Goal: Information Seeking & Learning: Find specific fact

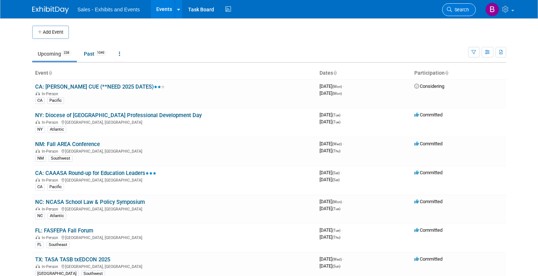
click at [458, 11] on span "Search" at bounding box center [460, 9] width 17 height 5
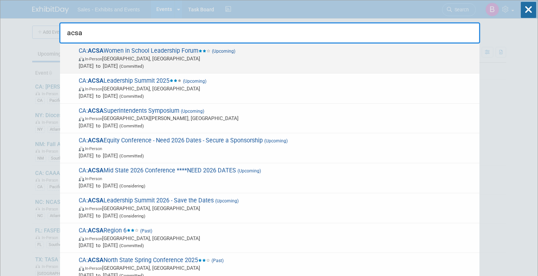
type input "acsa"
click at [134, 52] on span "CA: ACSA Women in School Leadership Forum (Upcoming) In-Person [GEOGRAPHIC_DATA…" at bounding box center [276, 58] width 399 height 22
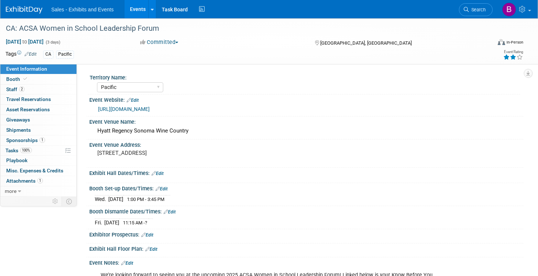
select select "Pacific"
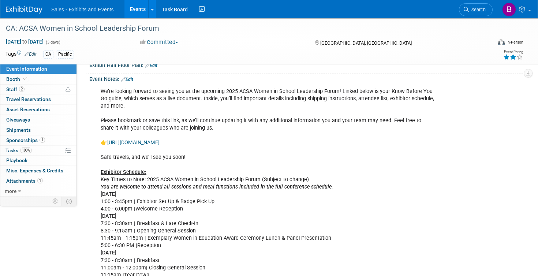
scroll to position [180, 0]
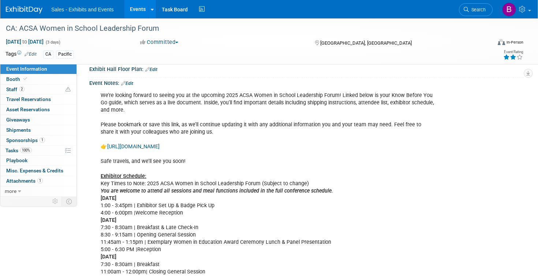
click at [160, 144] on link "https://docs.google.com/document/d/156B3qA0nc0cAm_KcQ0upSsjxkPLrSjlZrf7ggOzZkIE…" at bounding box center [133, 147] width 52 height 6
click at [35, 183] on span "Attachments 1" at bounding box center [24, 181] width 37 height 6
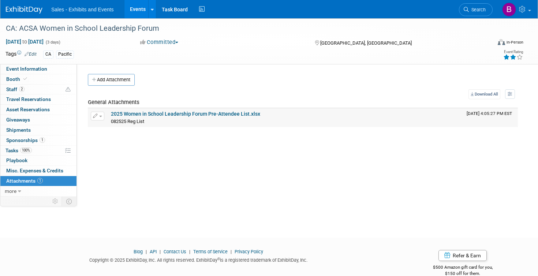
click at [197, 114] on link "2025 Women in School Leadership Forum Pre-Attendee List.xlsx" at bounding box center [185, 114] width 149 height 6
